Goal: Transaction & Acquisition: Obtain resource

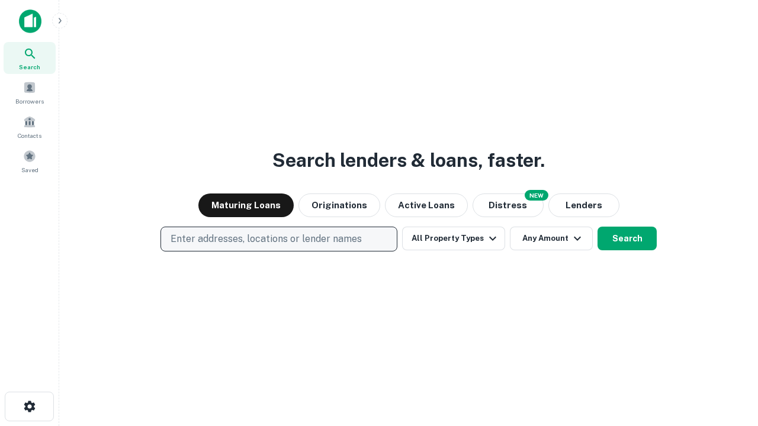
click at [278, 239] on p "Enter addresses, locations or lender names" at bounding box center [265, 239] width 191 height 14
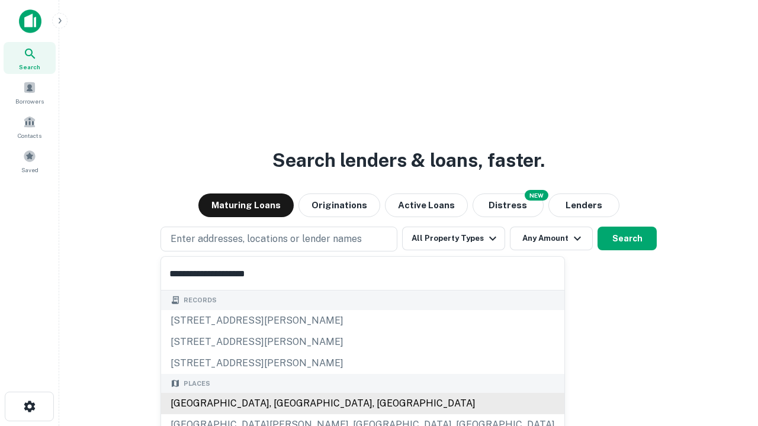
click at [283, 404] on div "Santa Monica, CA, USA" at bounding box center [362, 403] width 403 height 21
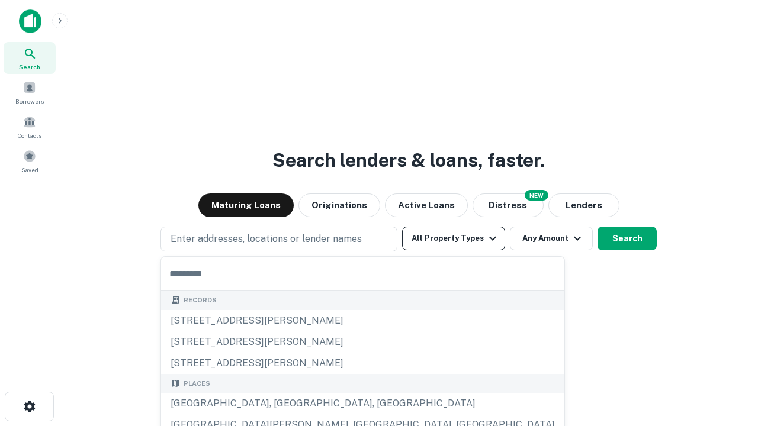
click at [453, 239] on button "All Property Types" at bounding box center [453, 239] width 103 height 24
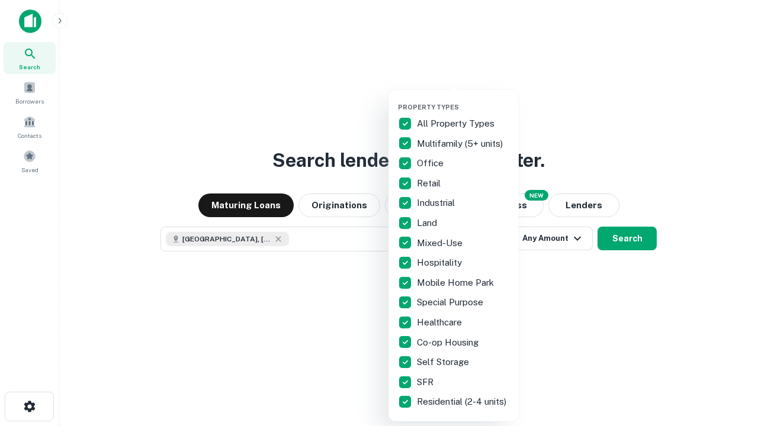
click at [463, 99] on button "button" at bounding box center [463, 99] width 130 height 1
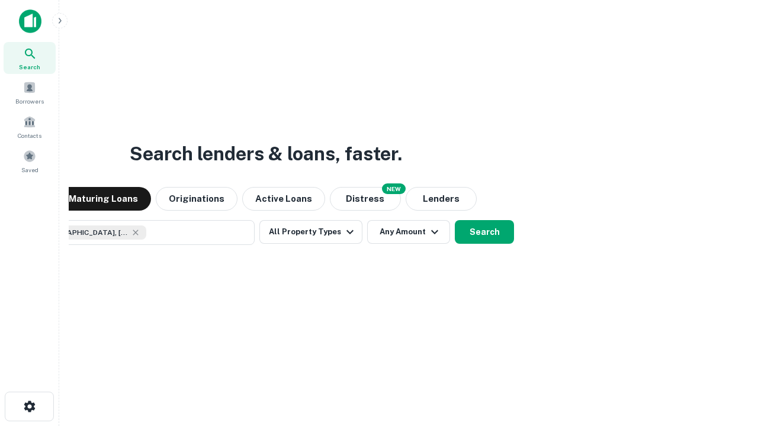
scroll to position [19, 0]
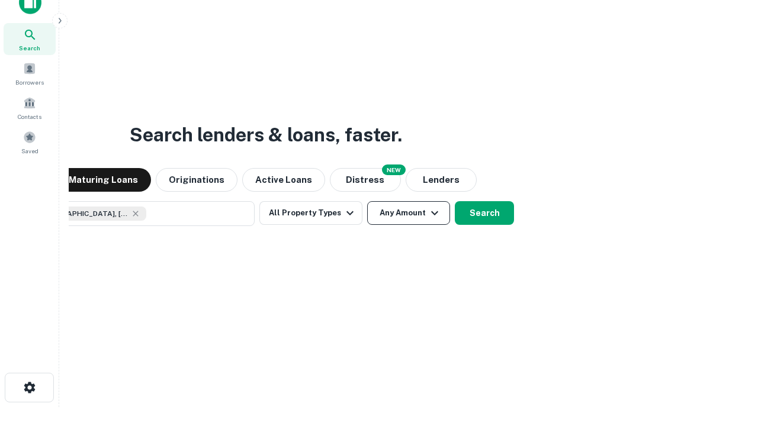
click at [367, 201] on button "Any Amount" at bounding box center [408, 213] width 83 height 24
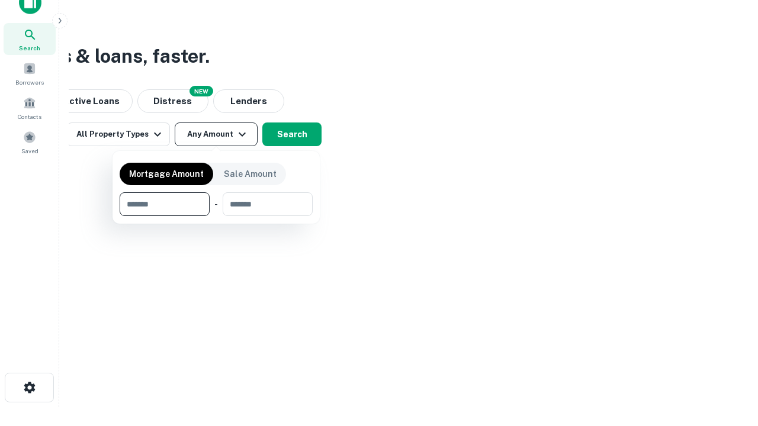
type input "*******"
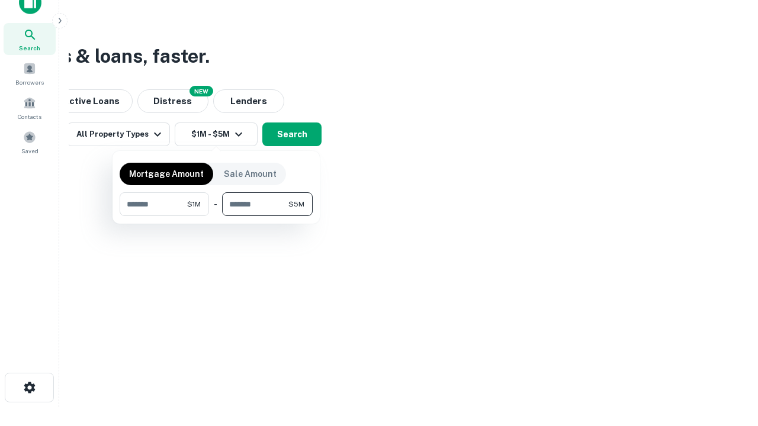
type input "*******"
click at [216, 216] on button "button" at bounding box center [216, 216] width 193 height 1
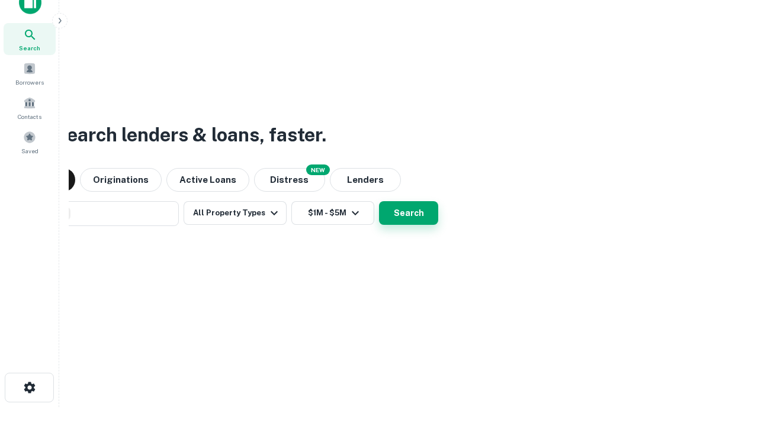
click at [379, 201] on button "Search" at bounding box center [408, 213] width 59 height 24
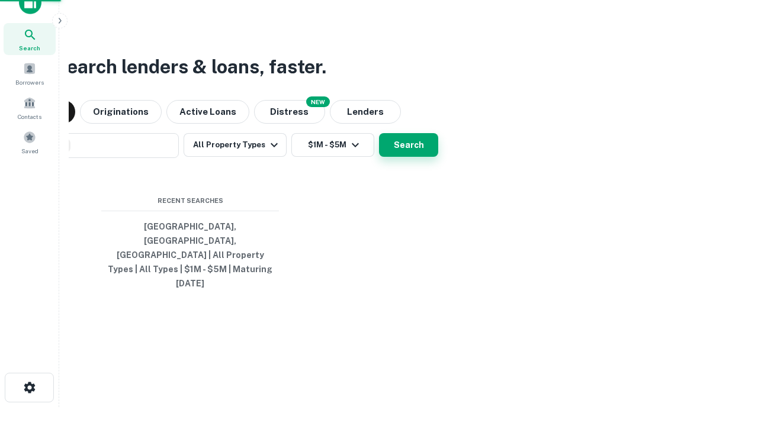
scroll to position [31, 335]
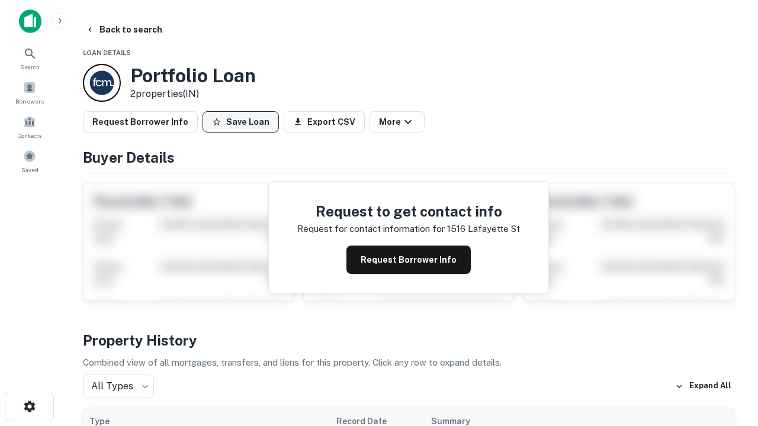
click at [240, 122] on button "Save Loan" at bounding box center [240, 121] width 76 height 21
click at [243, 122] on button "Loan Saved" at bounding box center [243, 121] width 82 height 21
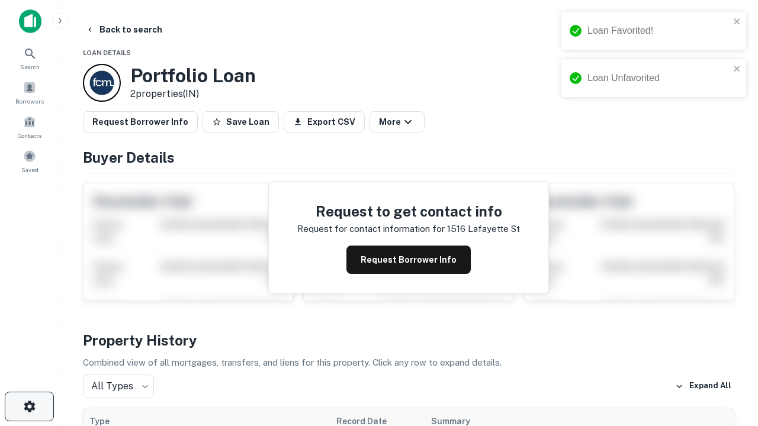
click at [29, 407] on icon "button" at bounding box center [29, 407] width 14 height 14
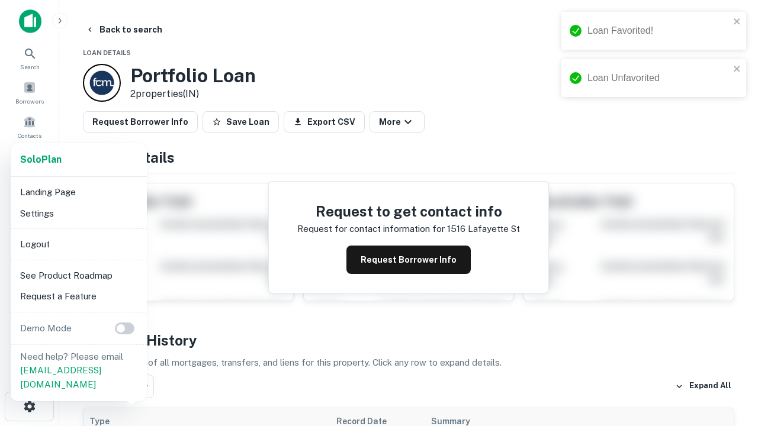
click at [78, 244] on li "Logout" at bounding box center [78, 244] width 127 height 21
